Goal: Information Seeking & Learning: Learn about a topic

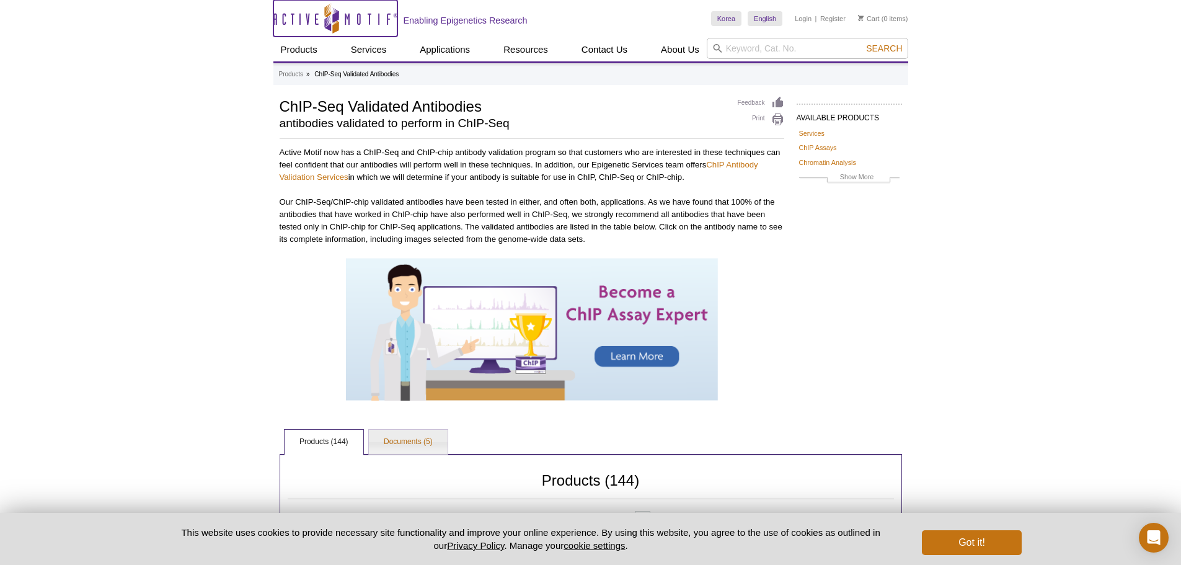
click at [353, 19] on icon "Active Motif Logo" at bounding box center [335, 18] width 124 height 30
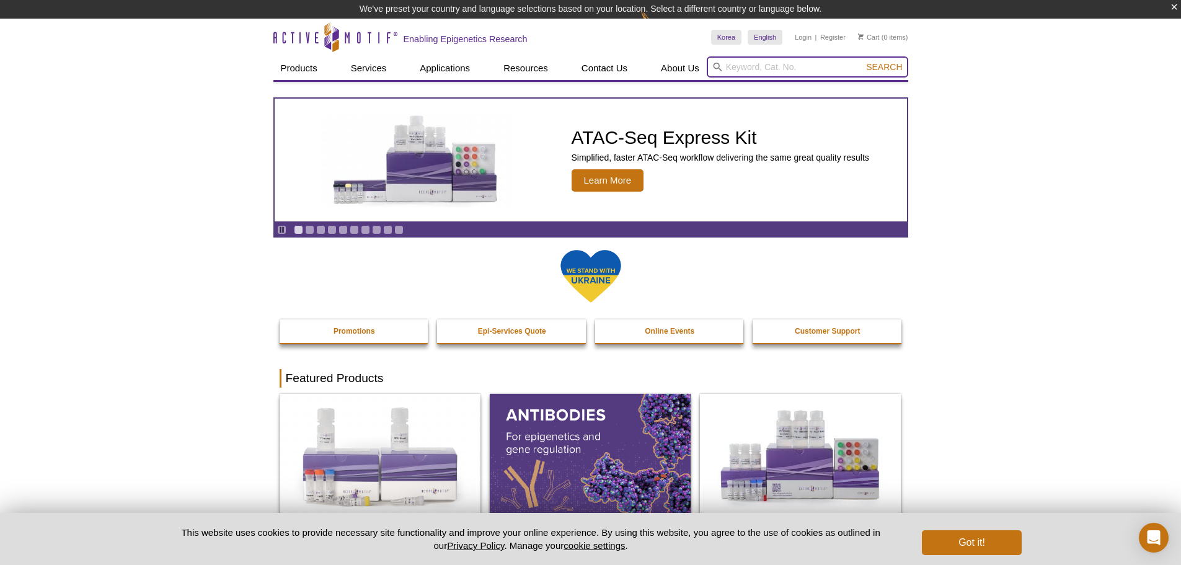
click at [778, 65] on input "search" at bounding box center [808, 66] width 202 height 21
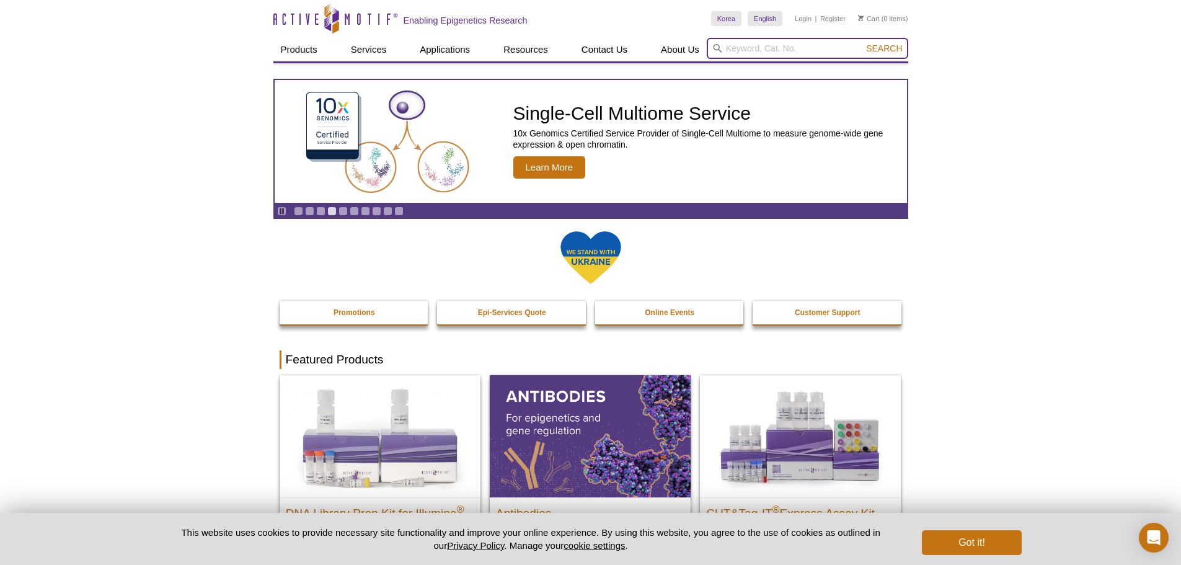
click at [818, 50] on input "search" at bounding box center [808, 48] width 202 height 21
type input "ChIP"
click at [862, 43] on button "Search" at bounding box center [883, 48] width 43 height 11
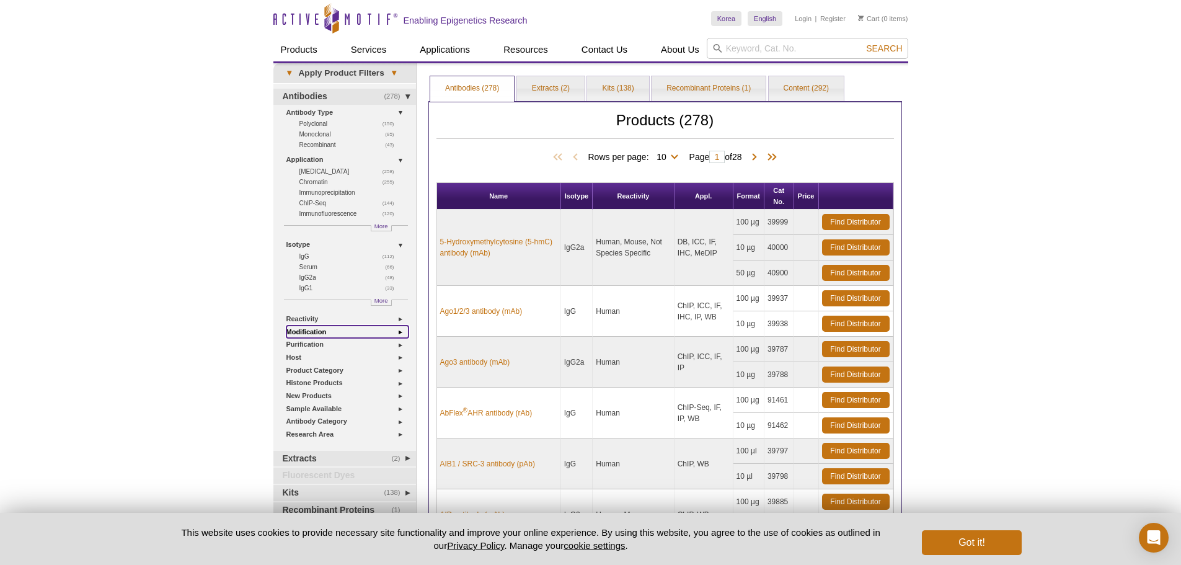
click at [340, 332] on link "Modification" at bounding box center [347, 332] width 122 height 13
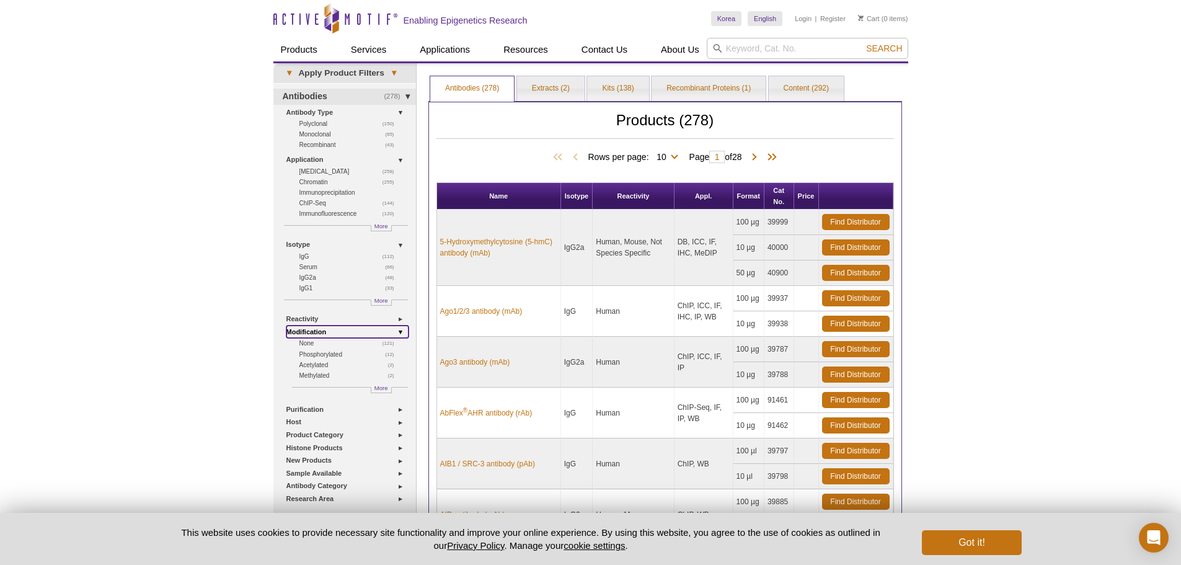
click at [340, 332] on link "Modification" at bounding box center [347, 332] width 122 height 13
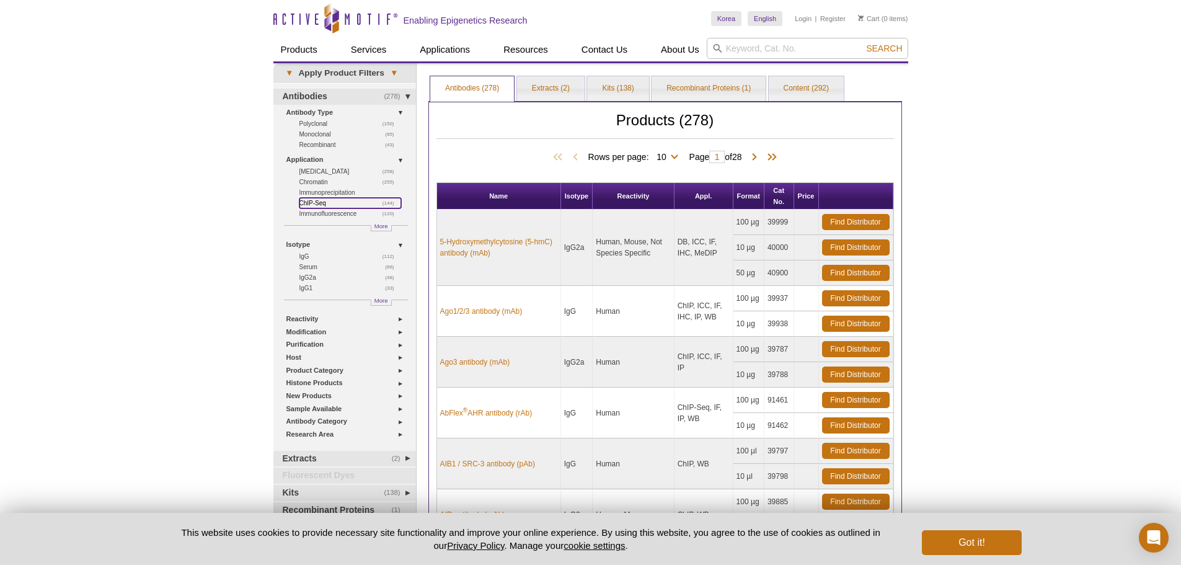
click at [316, 203] on link "(144) ChIP-Seq" at bounding box center [350, 203] width 102 height 11
click at [306, 202] on link "(144) ChIP-Seq" at bounding box center [350, 203] width 102 height 11
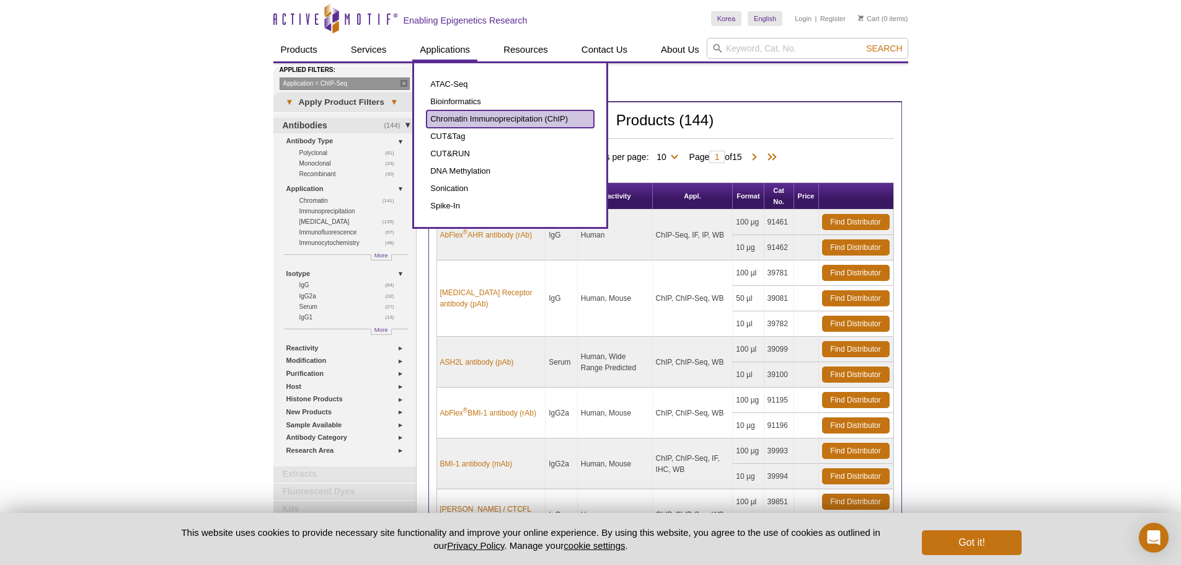
click at [468, 115] on link "Chromatin Immunoprecipitation (ChIP)" at bounding box center [510, 118] width 167 height 17
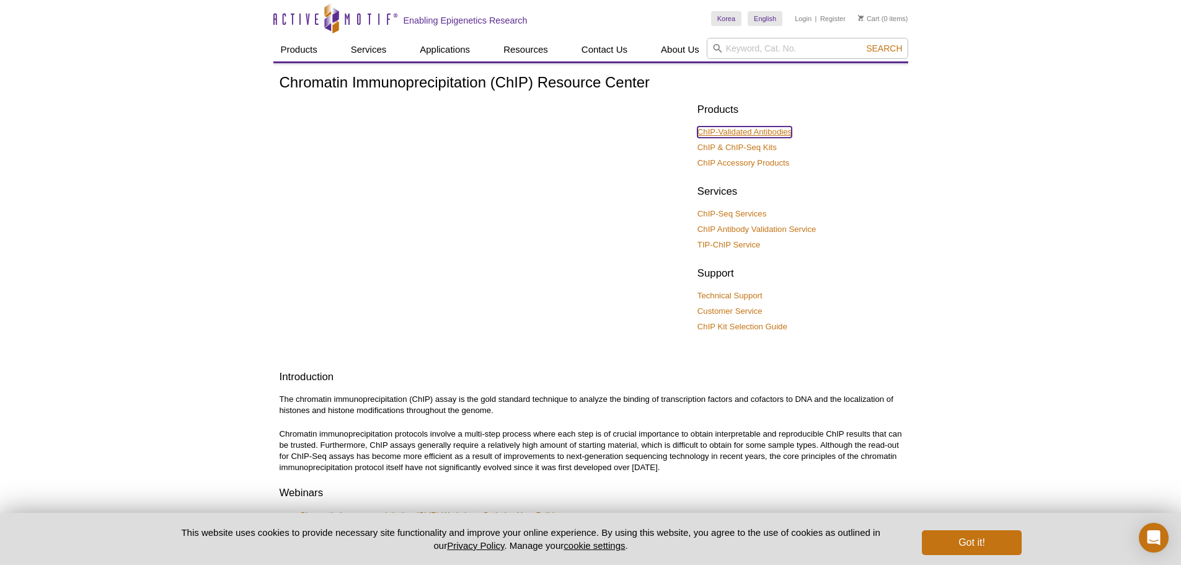
click at [778, 130] on link "ChIP-Validated Antibodies" at bounding box center [745, 131] width 94 height 11
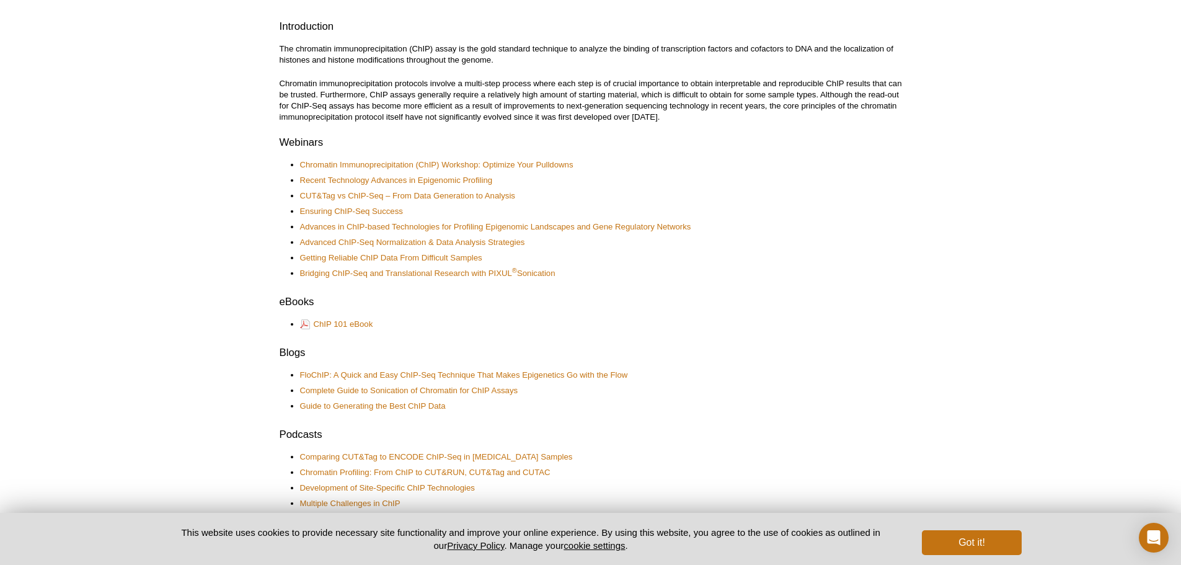
scroll to position [372, 0]
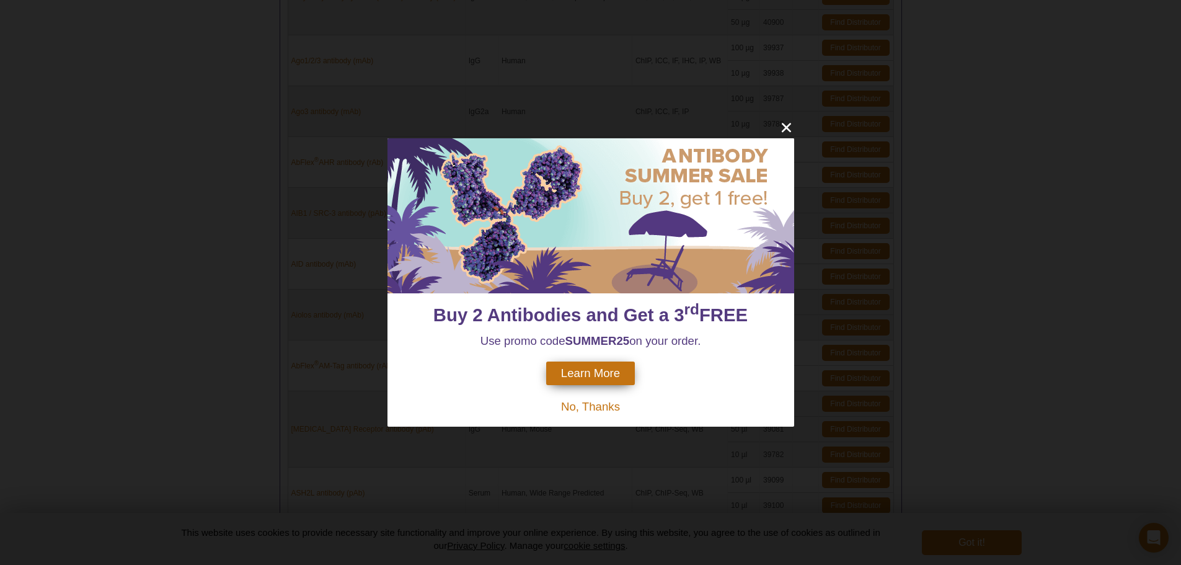
scroll to position [868, 0]
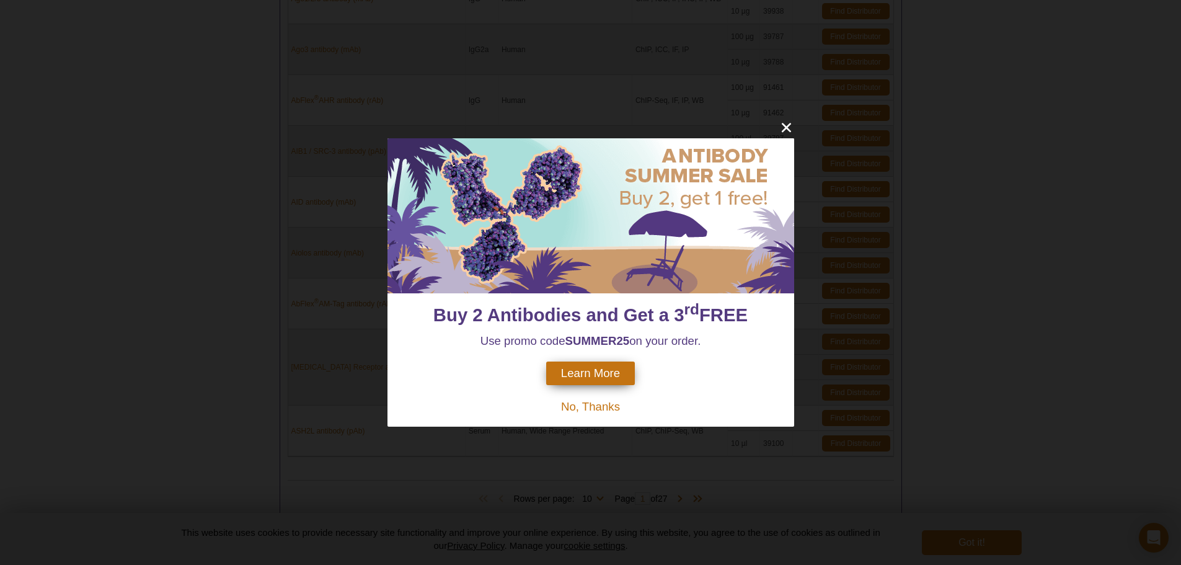
click at [603, 407] on span "No, Thanks" at bounding box center [590, 406] width 59 height 13
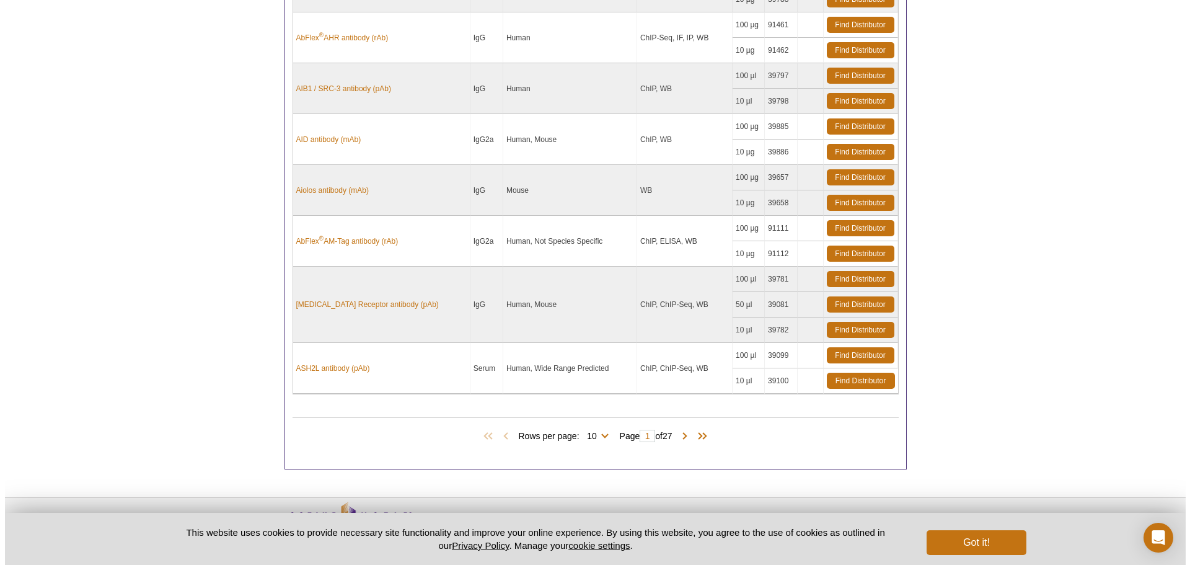
scroll to position [972, 0]
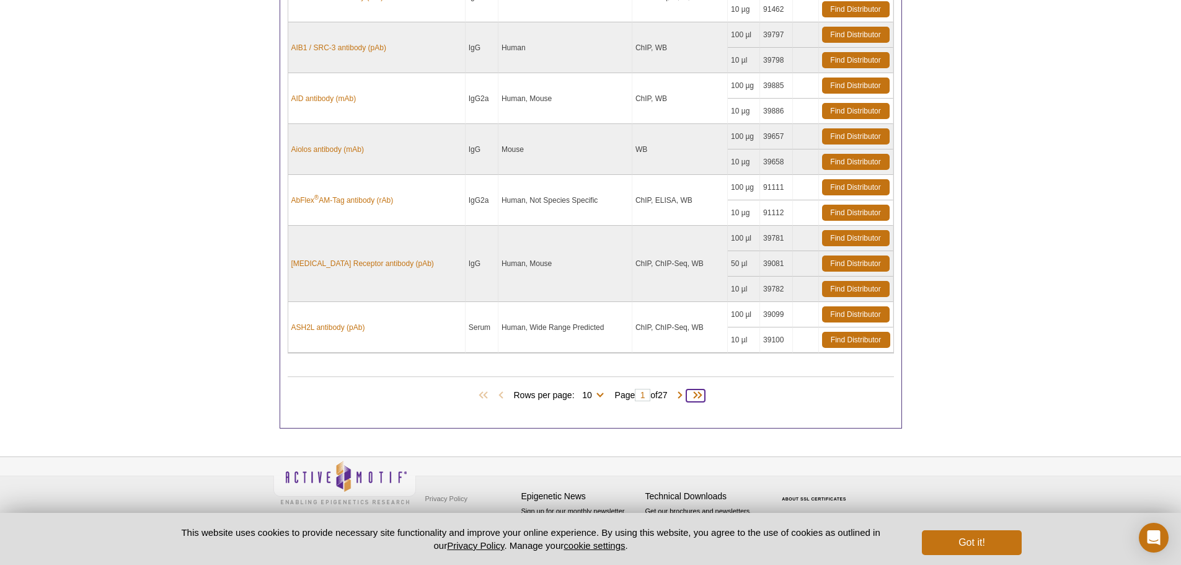
click at [694, 396] on span at bounding box center [695, 395] width 19 height 12
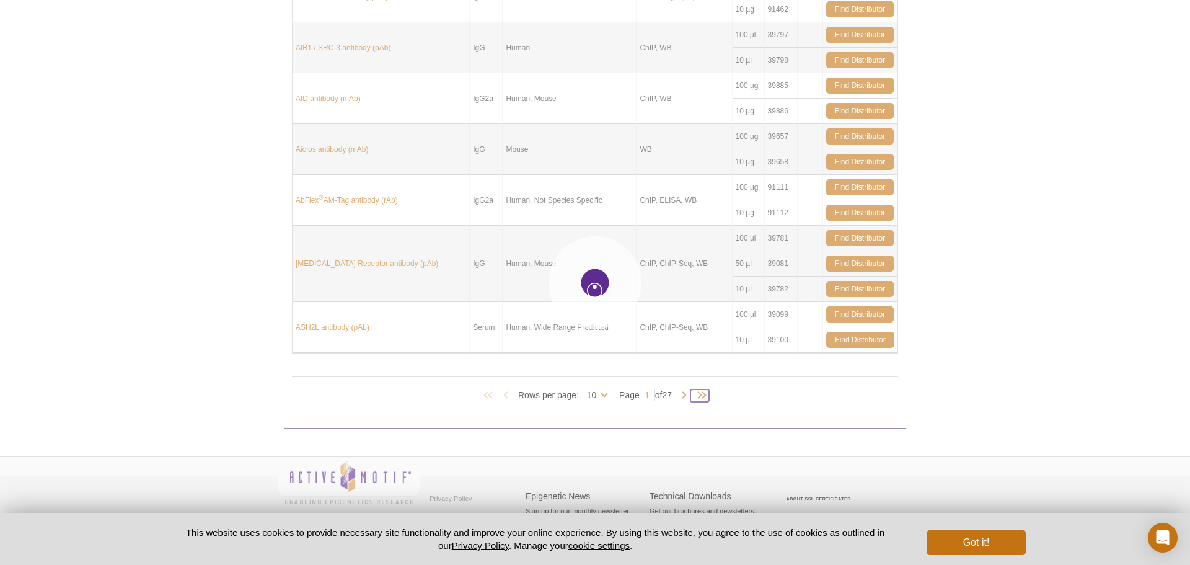
type input "27"
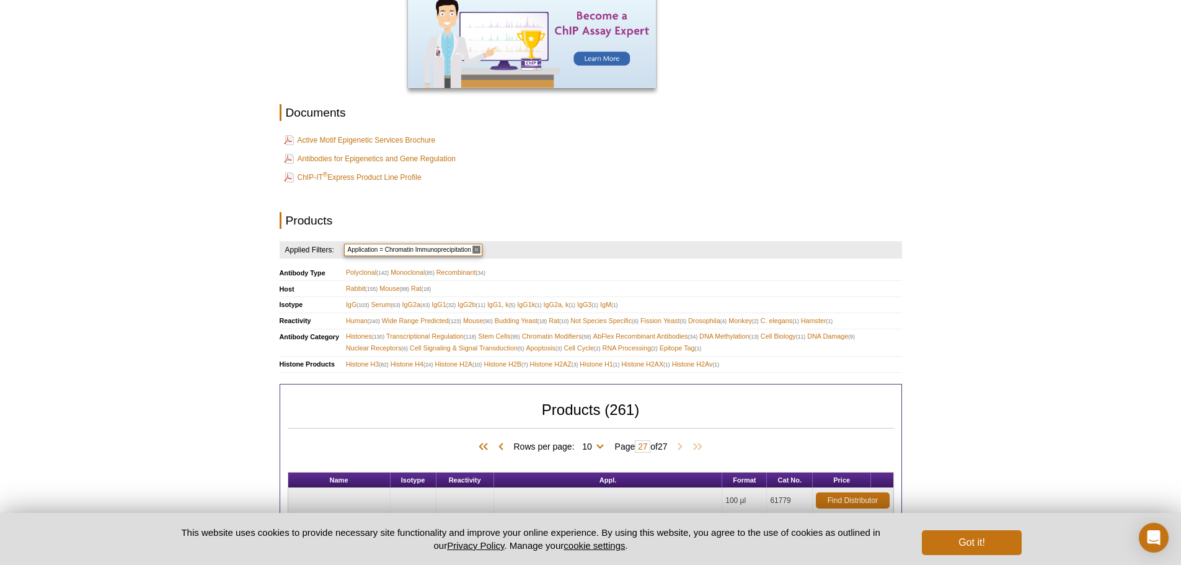
scroll to position [241, 0]
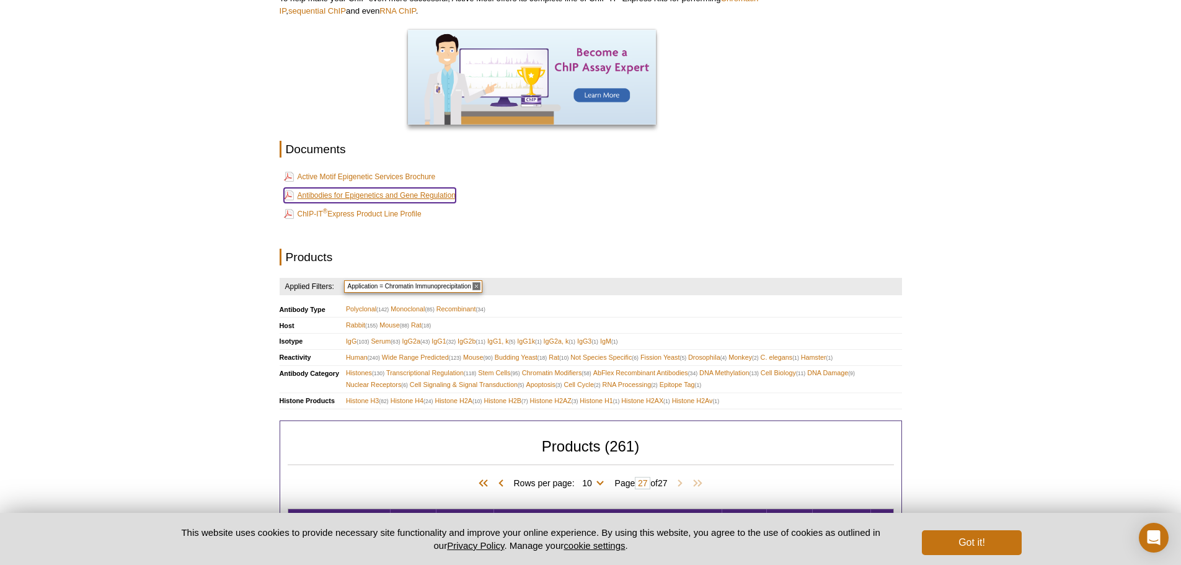
click at [376, 196] on link "Antibodies for Epigenetics and Gene Regulation" at bounding box center [370, 195] width 172 height 15
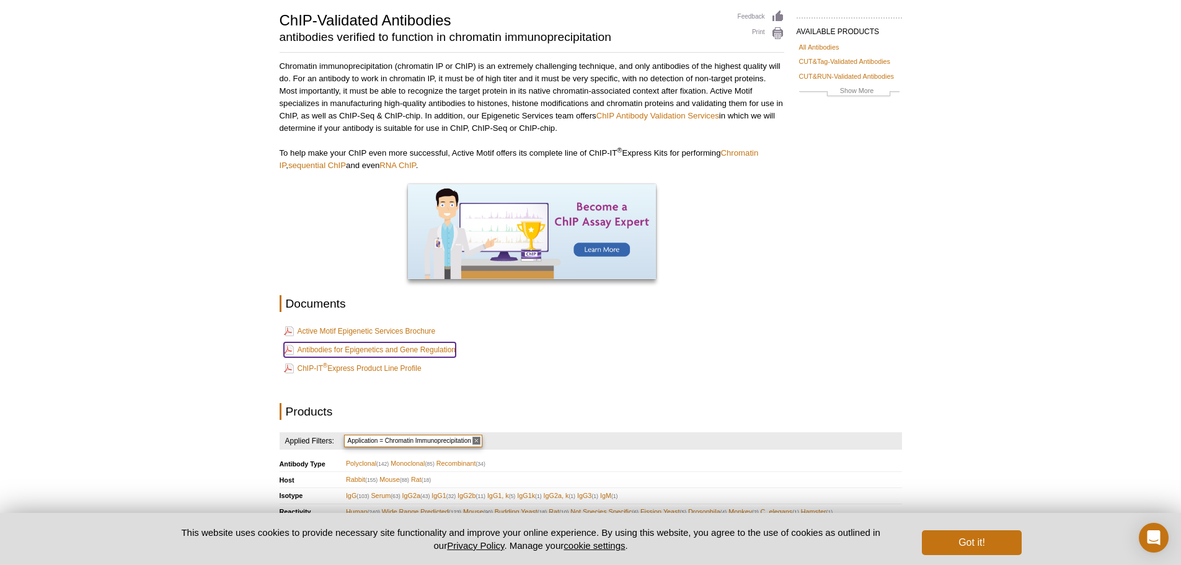
scroll to position [0, 0]
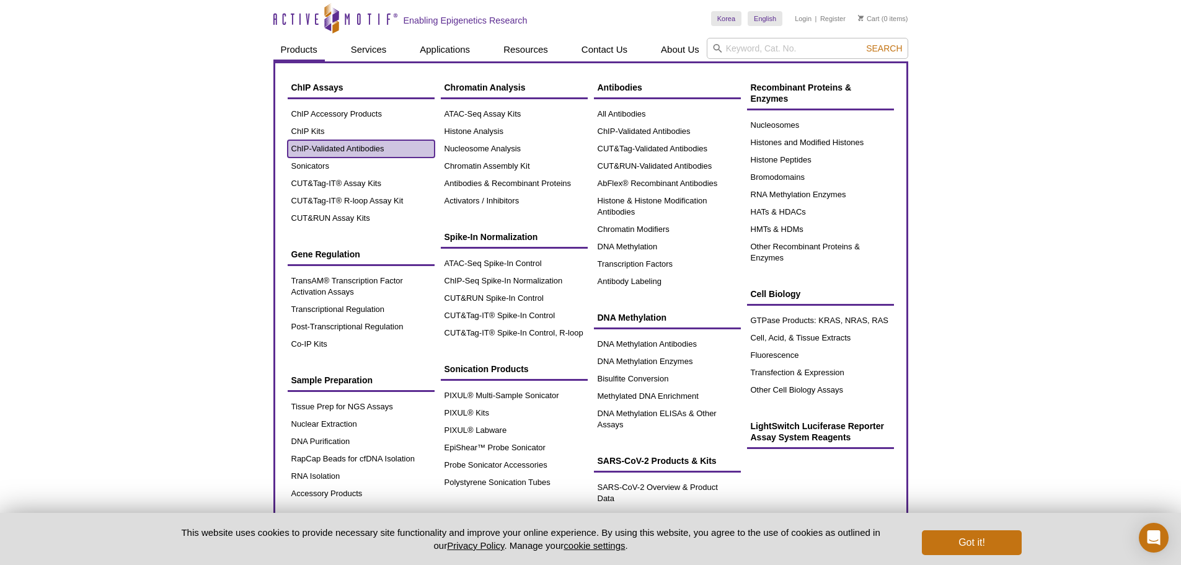
click at [334, 150] on link "ChIP-Validated Antibodies" at bounding box center [361, 148] width 147 height 17
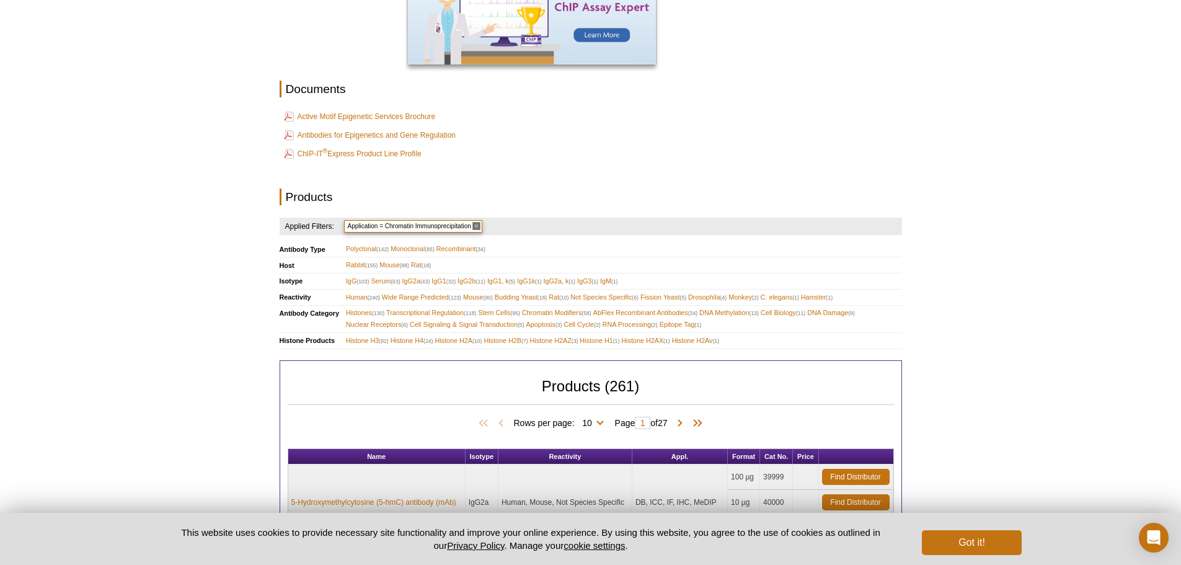
scroll to position [310, 0]
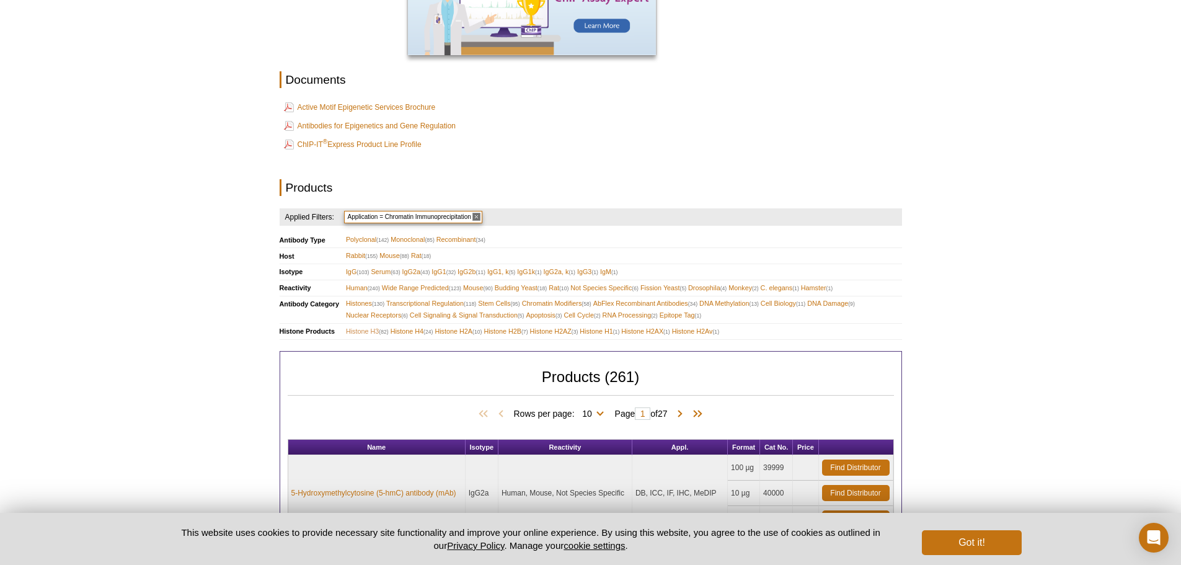
click at [366, 332] on span "Histone H3 (82)" at bounding box center [367, 332] width 43 height 12
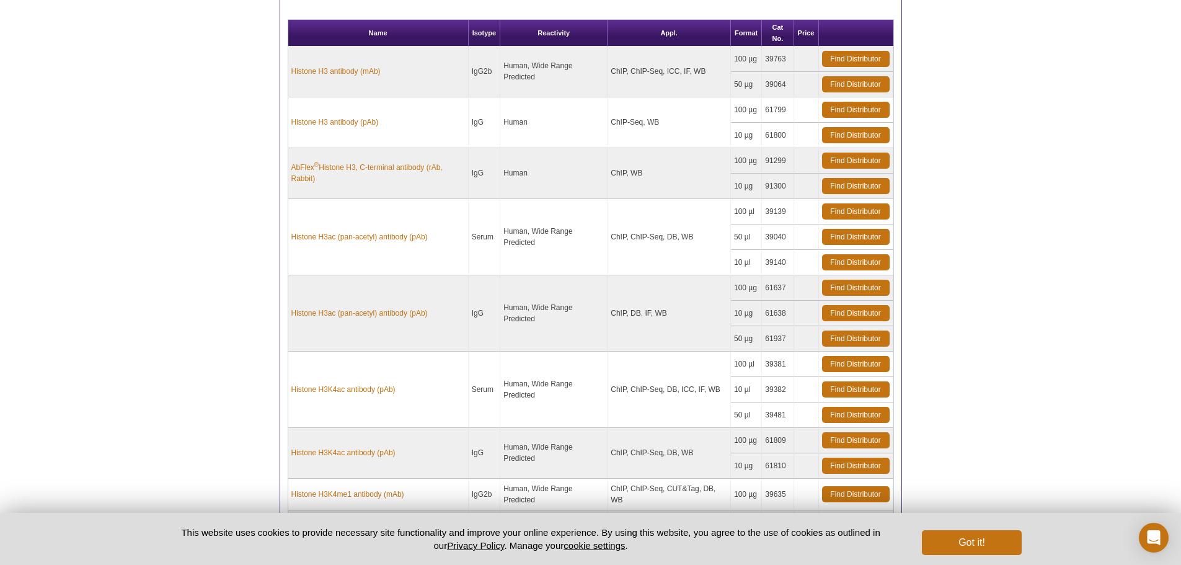
scroll to position [268, 0]
